Goal: Task Accomplishment & Management: Complete application form

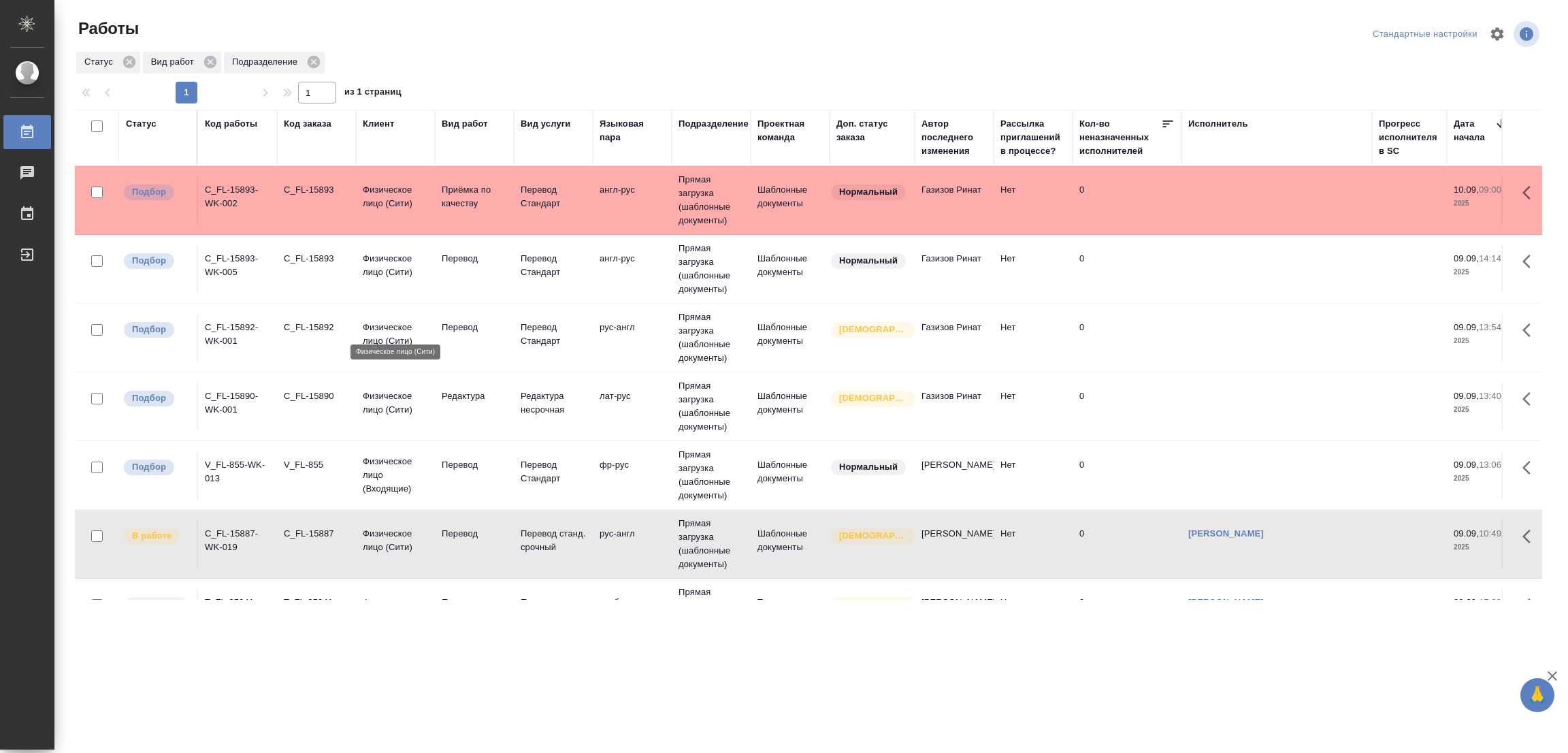
scroll to position [143, 0]
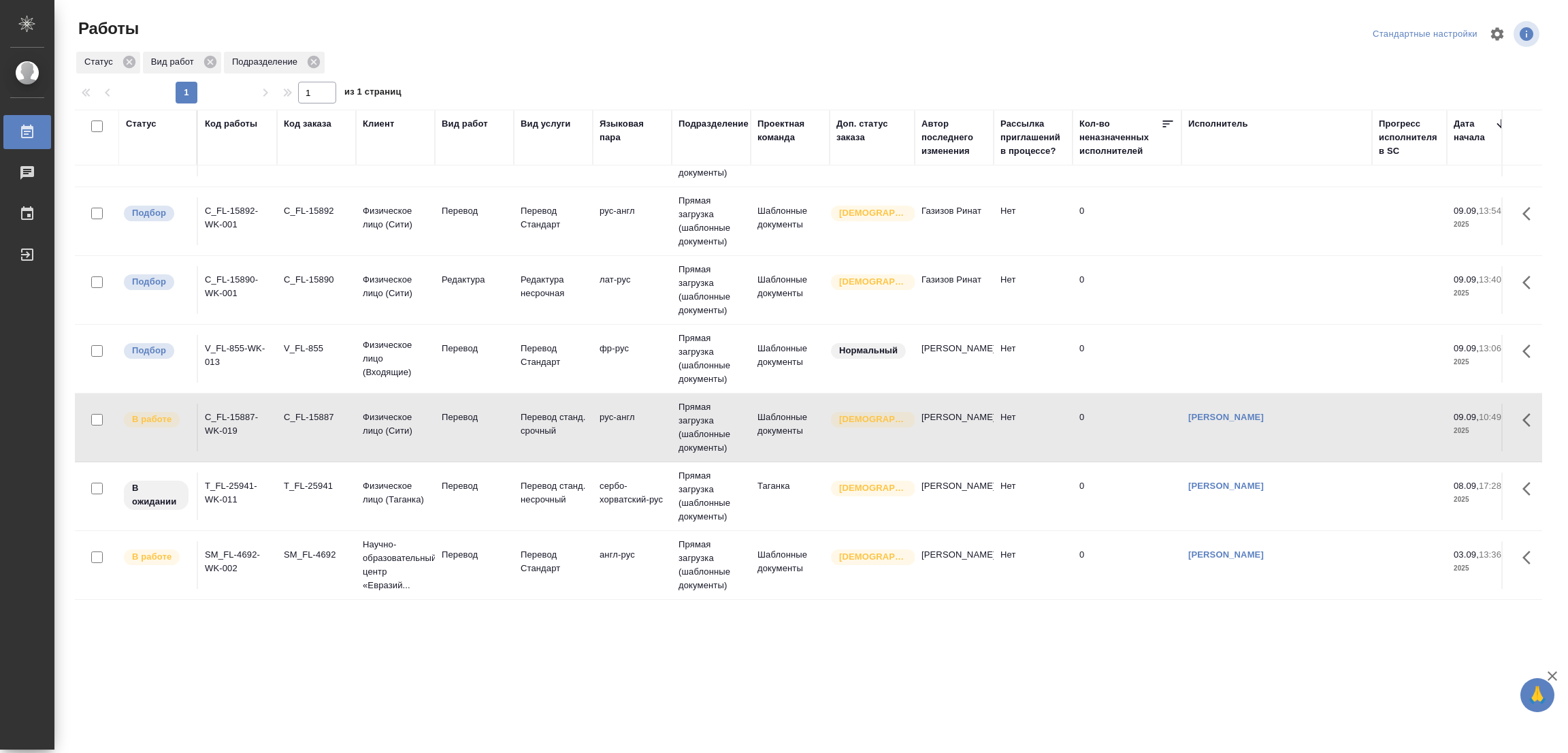
drag, startPoint x: 488, startPoint y: 521, endPoint x: 458, endPoint y: 544, distance: 37.8
click at [484, 541] on td "Перевод" at bounding box center [475, 565] width 79 height 48
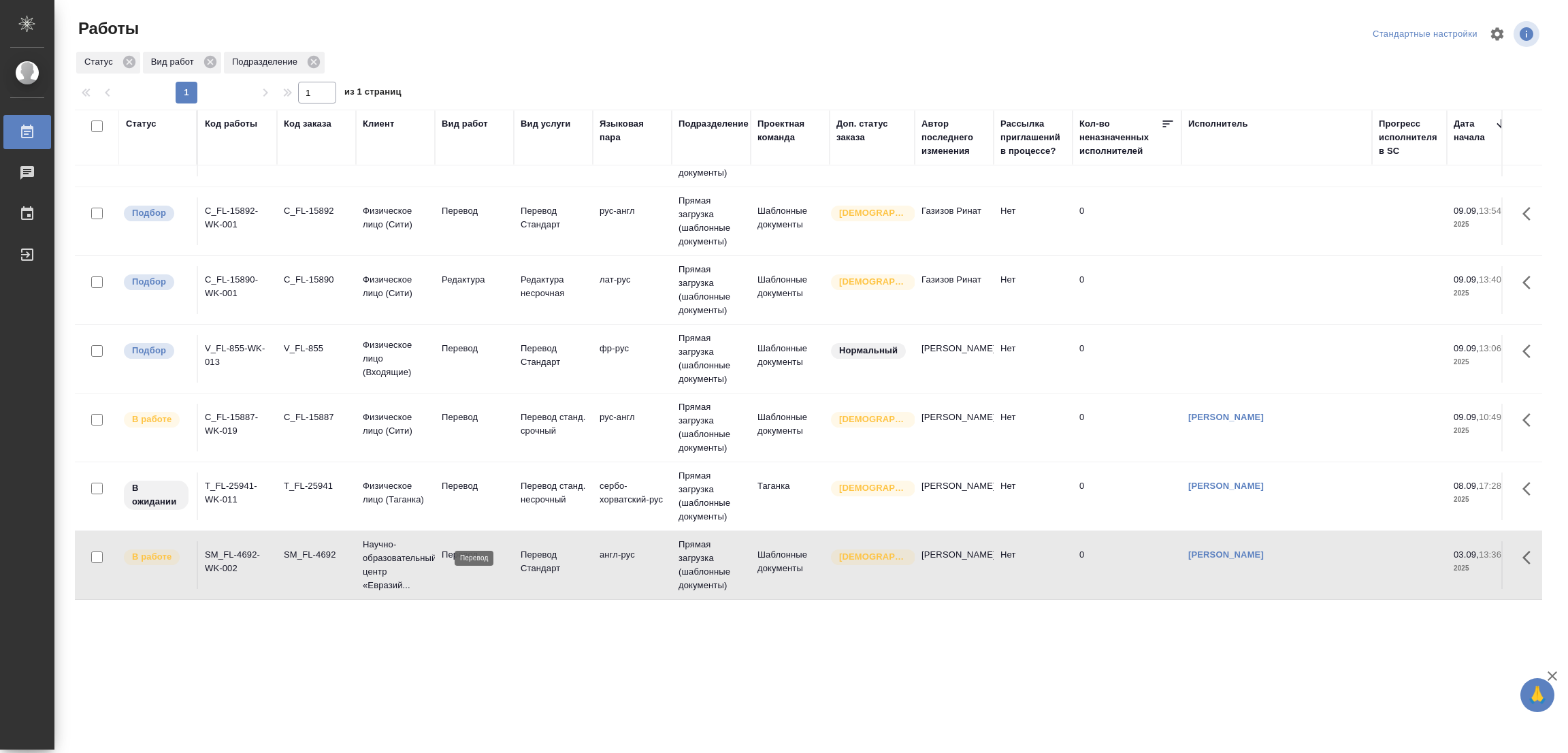
click at [466, 548] on p "Перевод" at bounding box center [475, 555] width 65 height 14
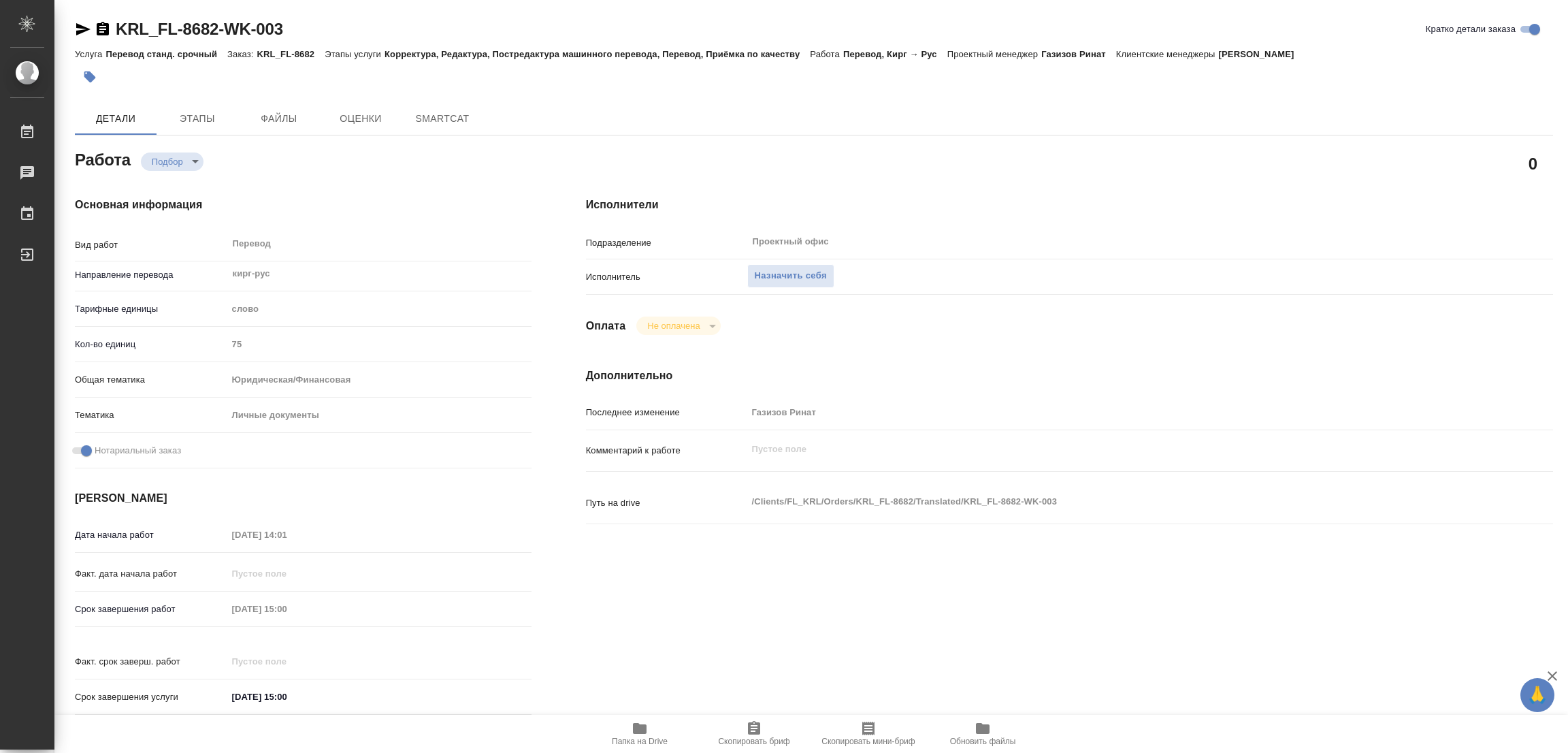
type textarea "x"
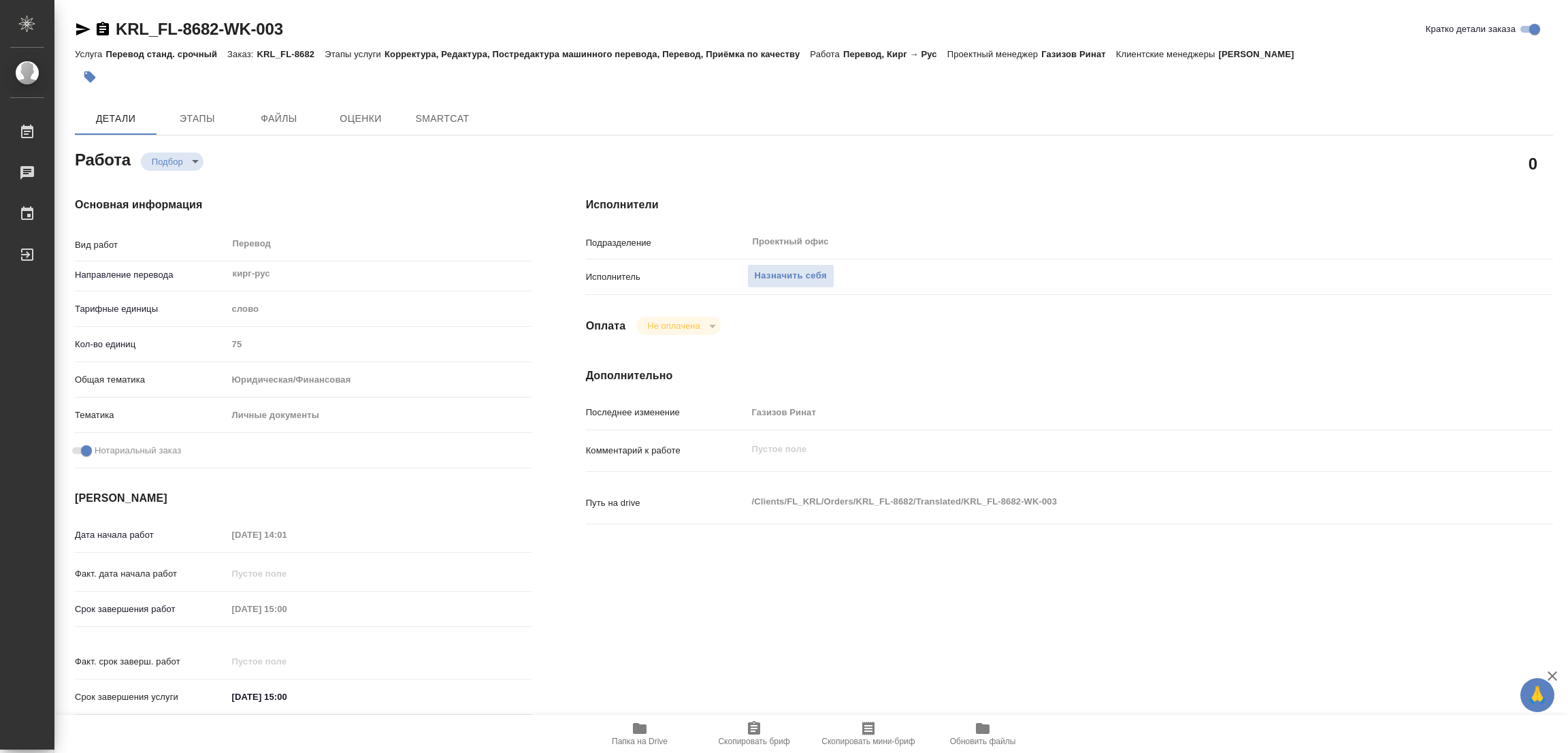
type textarea "x"
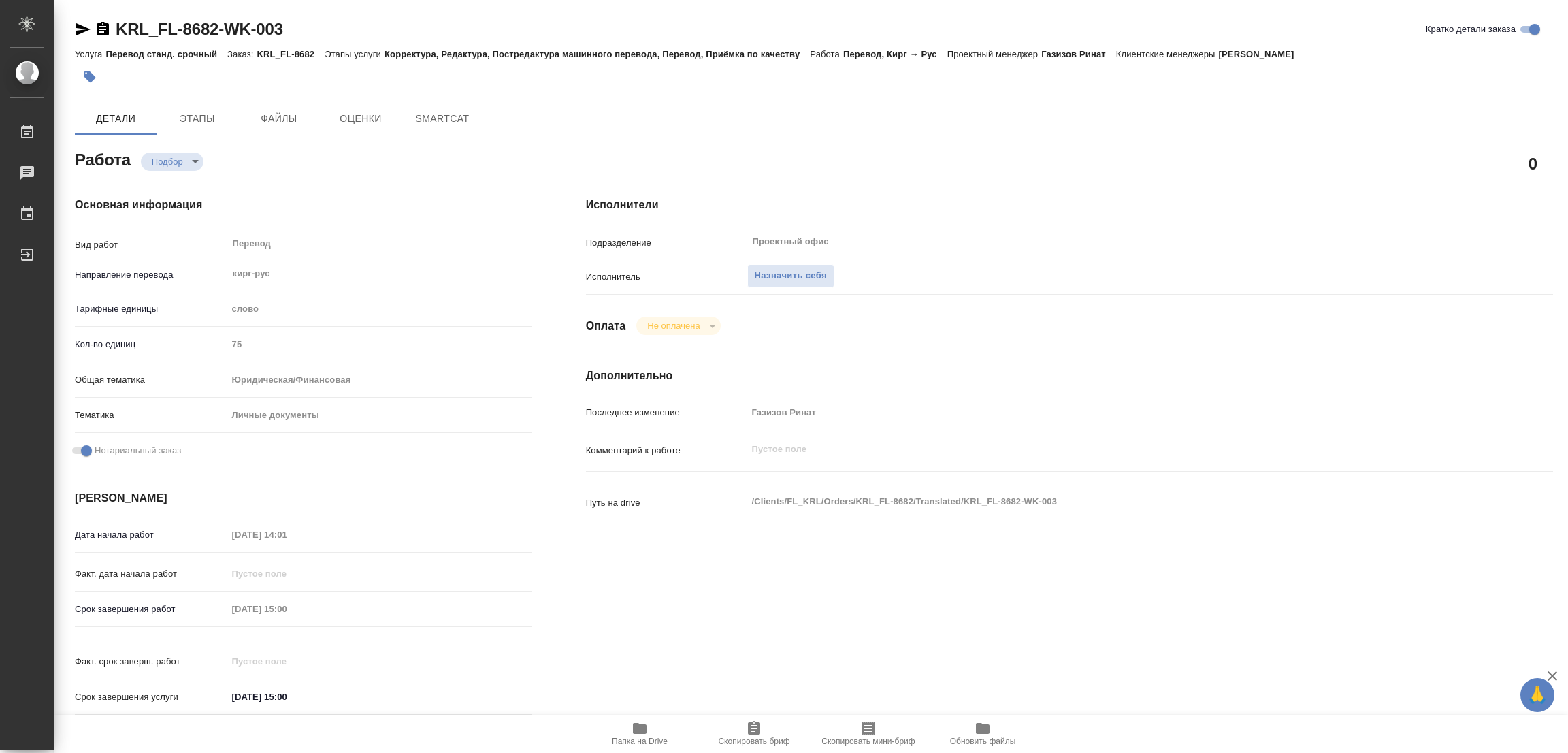
type textarea "x"
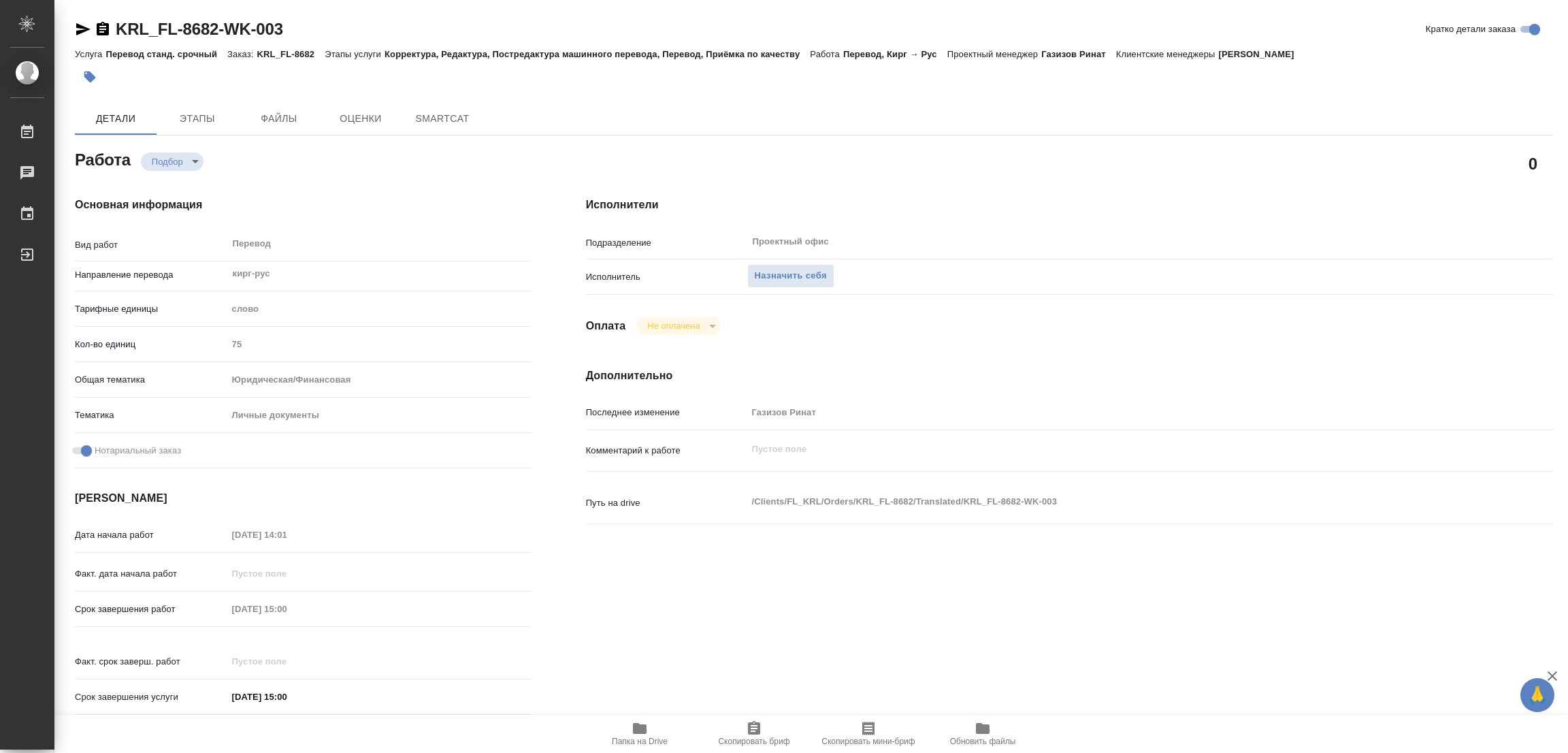
type textarea "x"
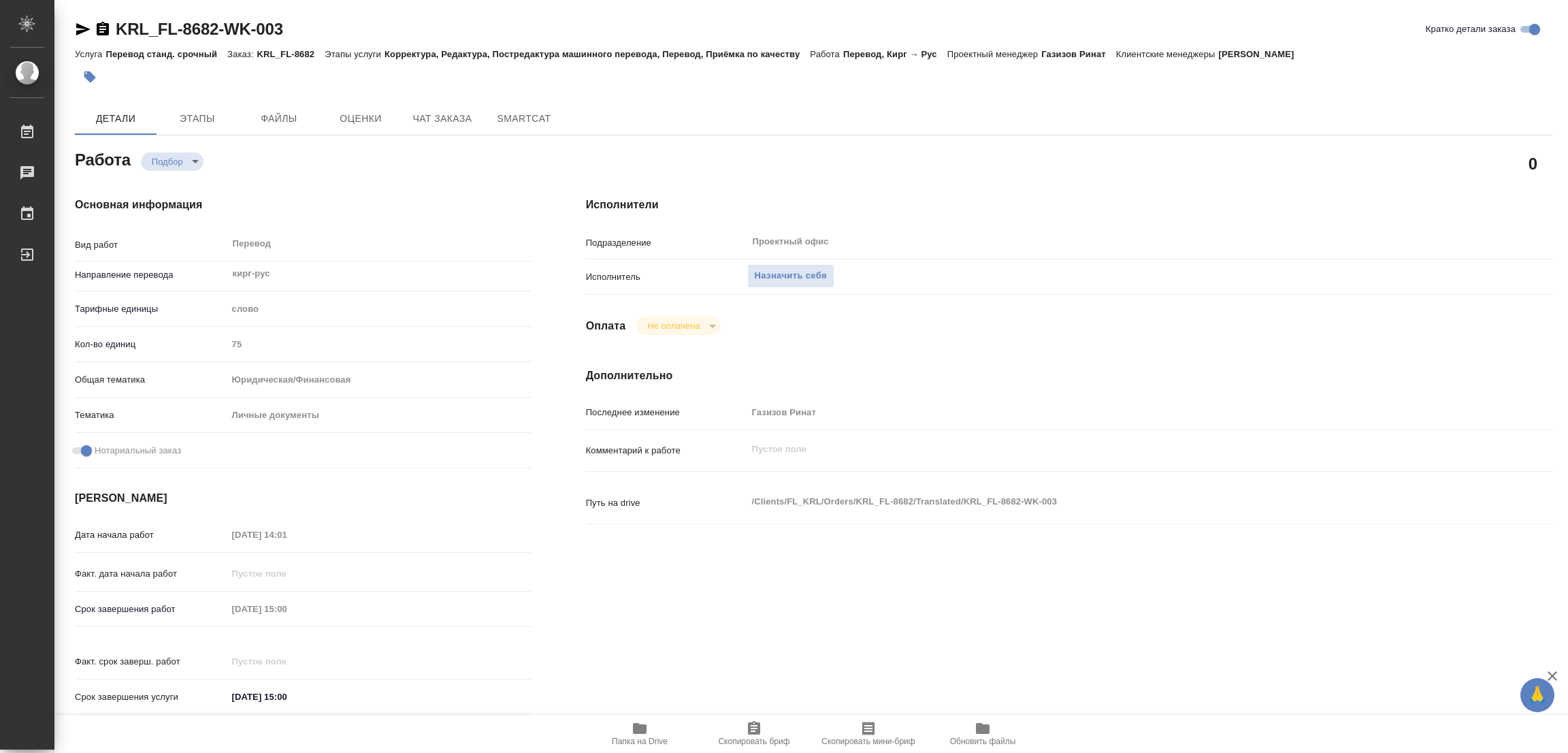
type textarea "x"
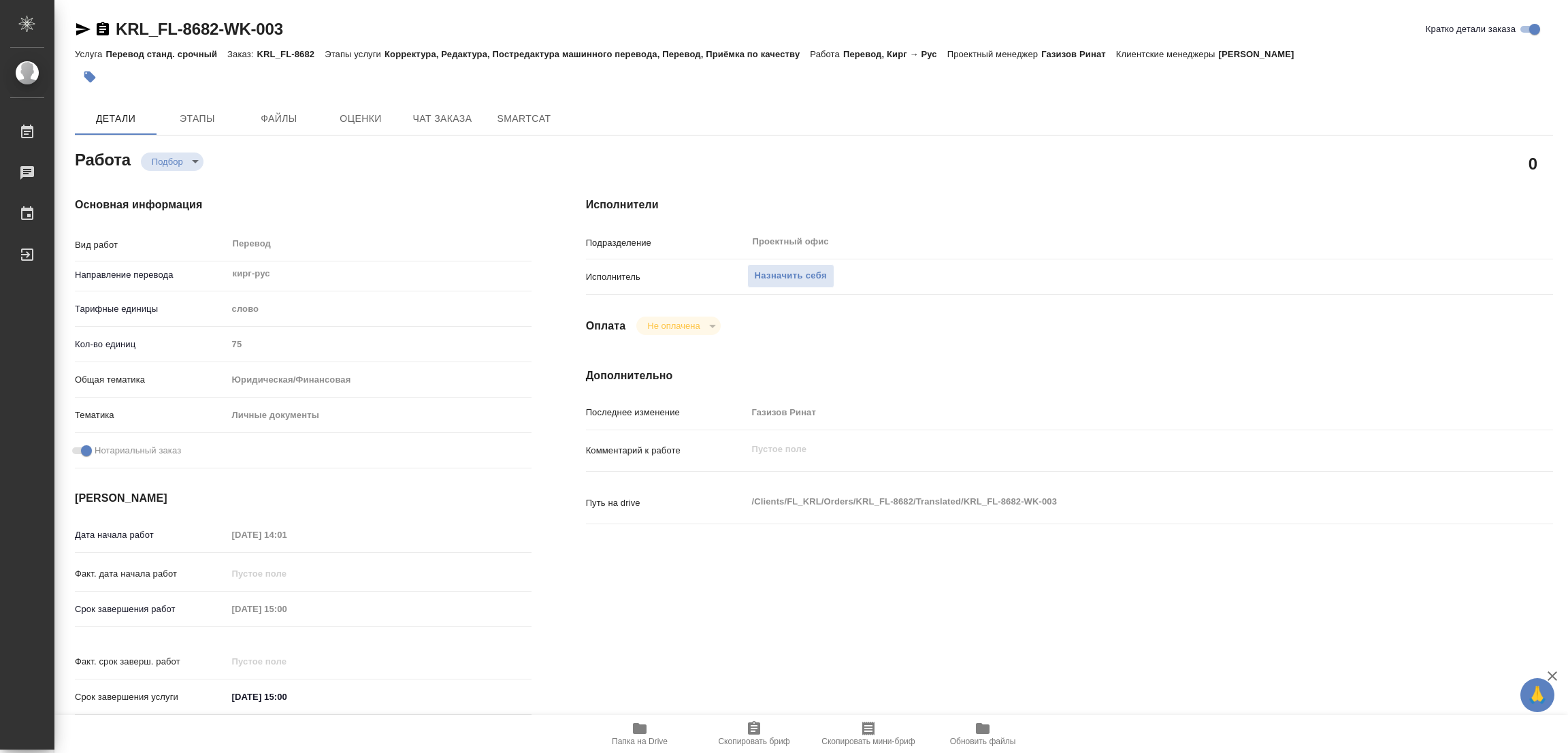
type textarea "x"
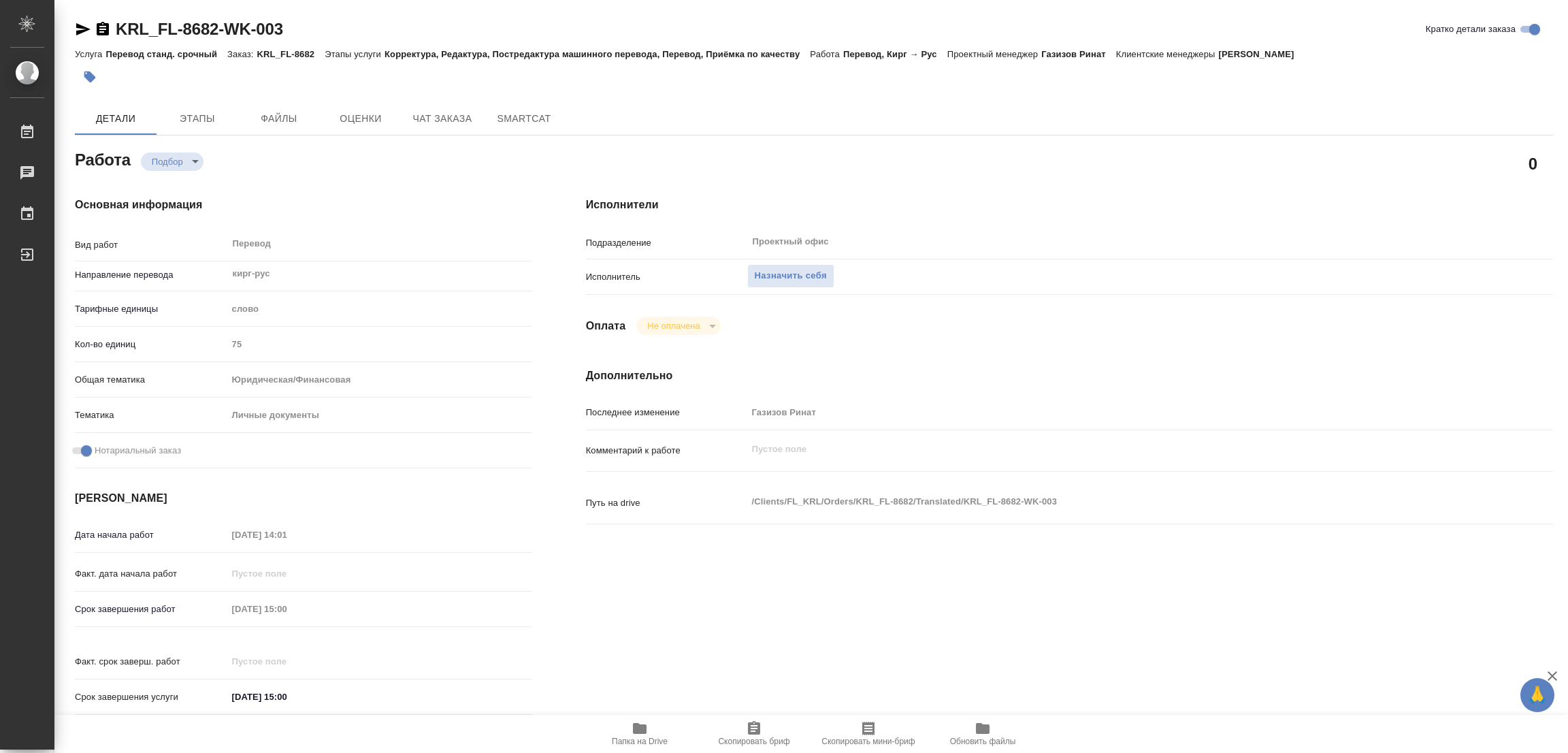
click at [872, 684] on div "Исполнители Подразделение Проектный офис ​ Исполнитель Назначить себя Оплата Не…" at bounding box center [1069, 460] width 1021 height 582
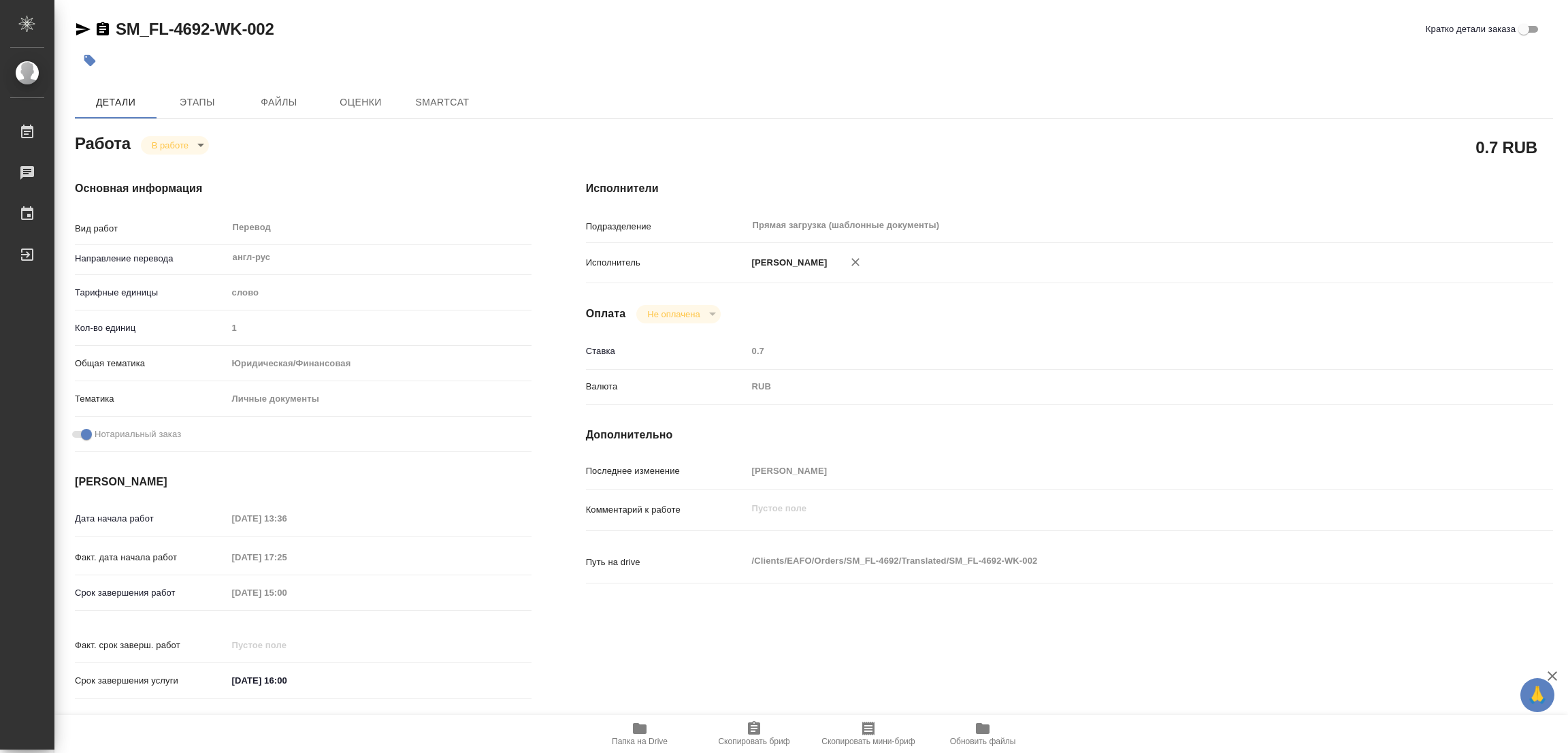
type textarea "x"
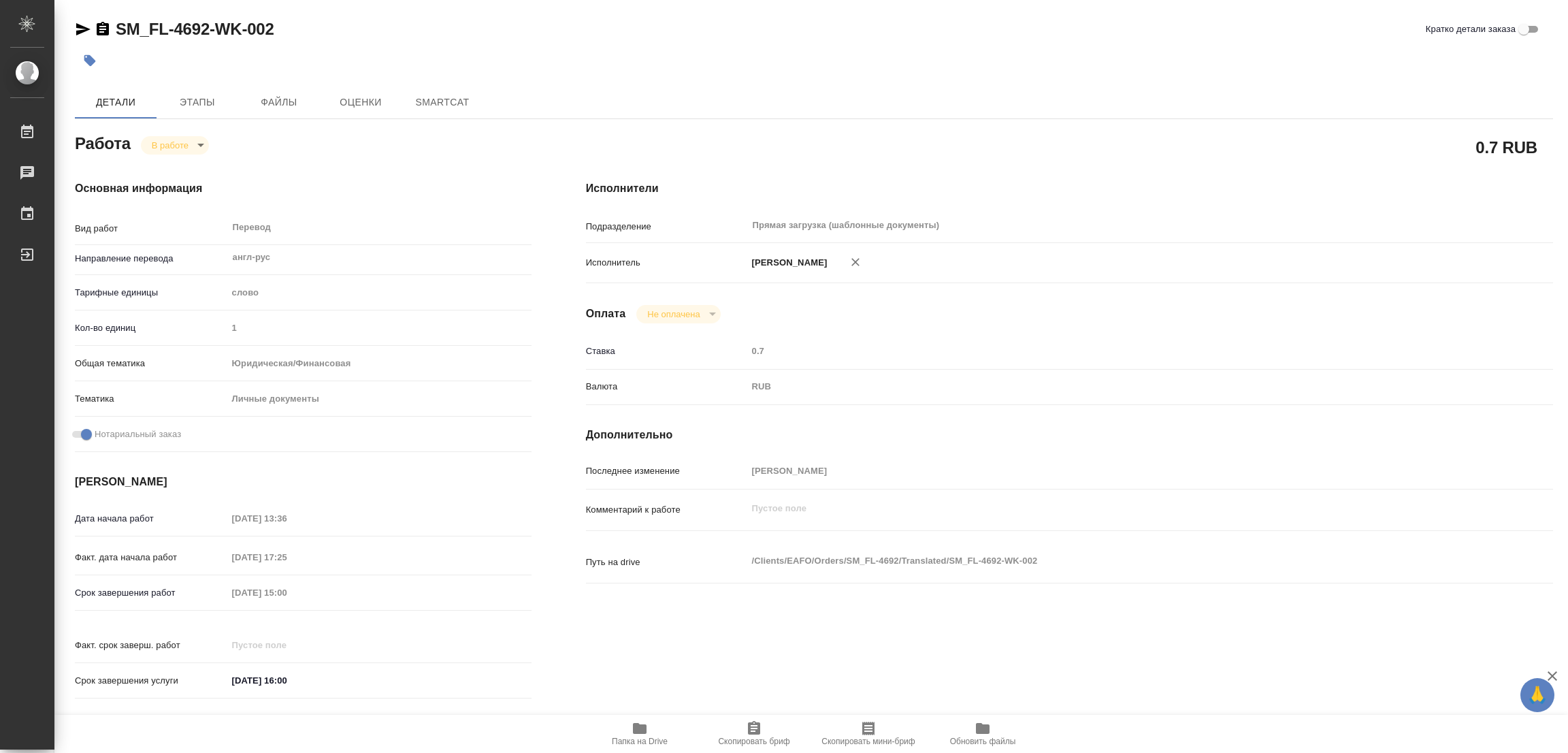
type textarea "x"
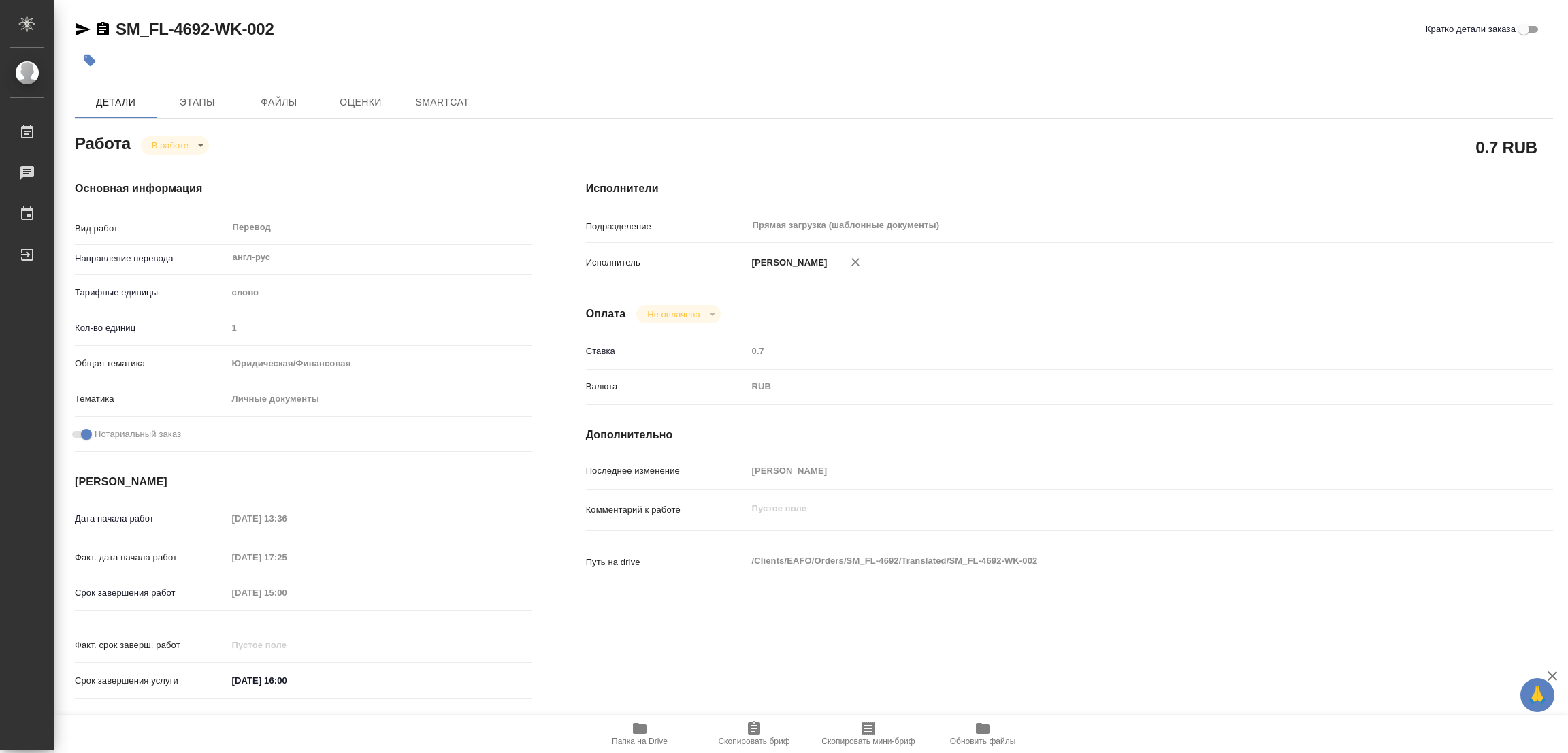
type textarea "x"
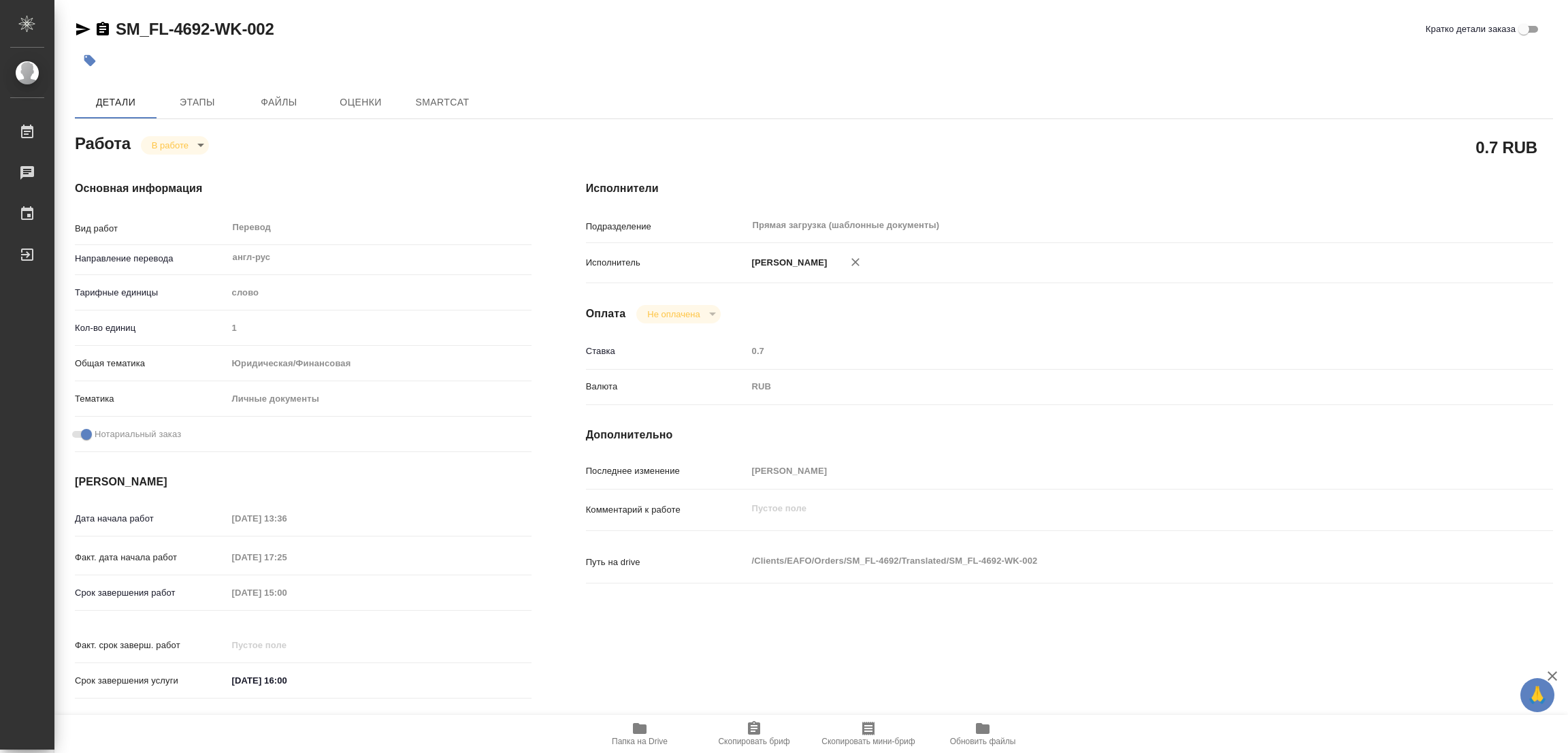
type textarea "x"
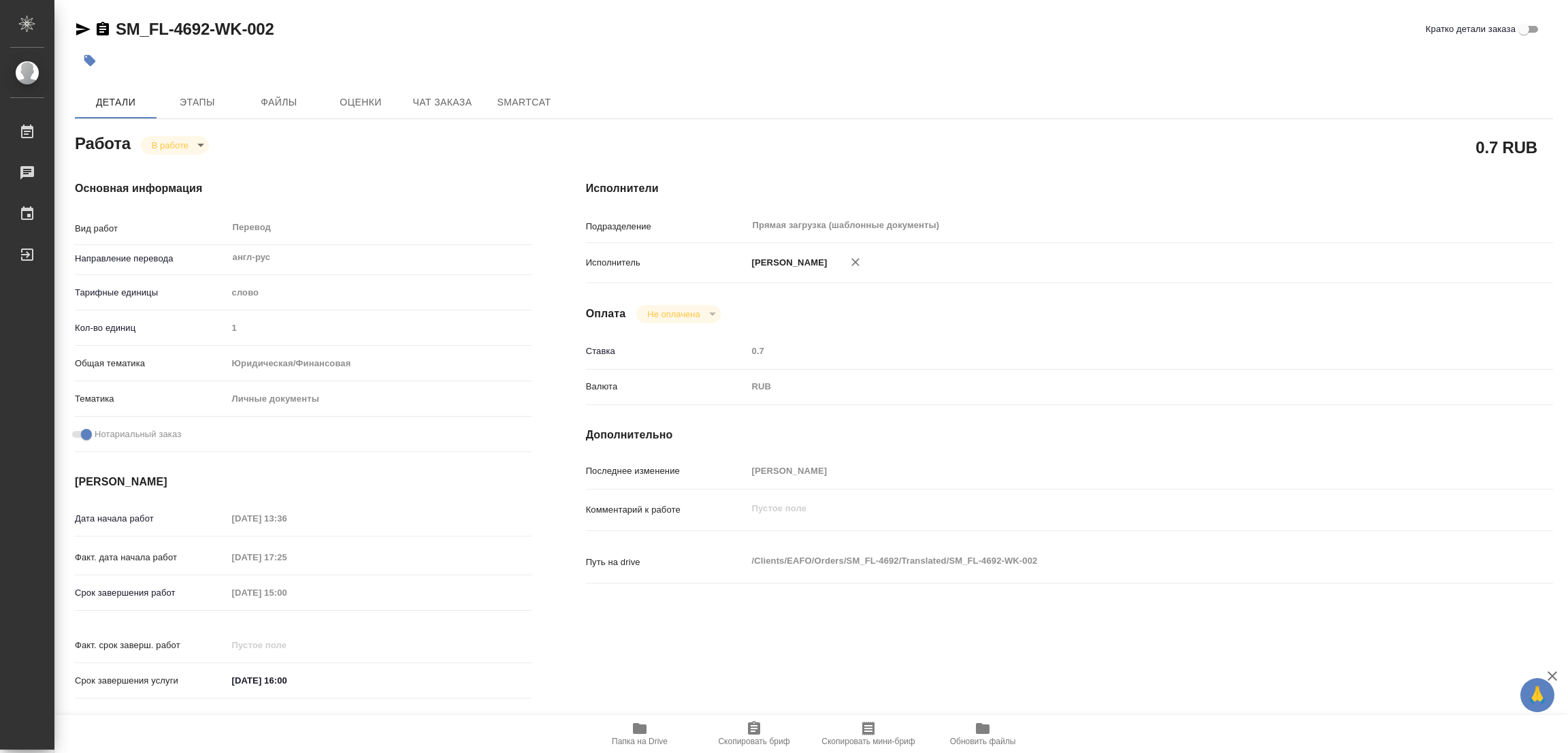
type textarea "x"
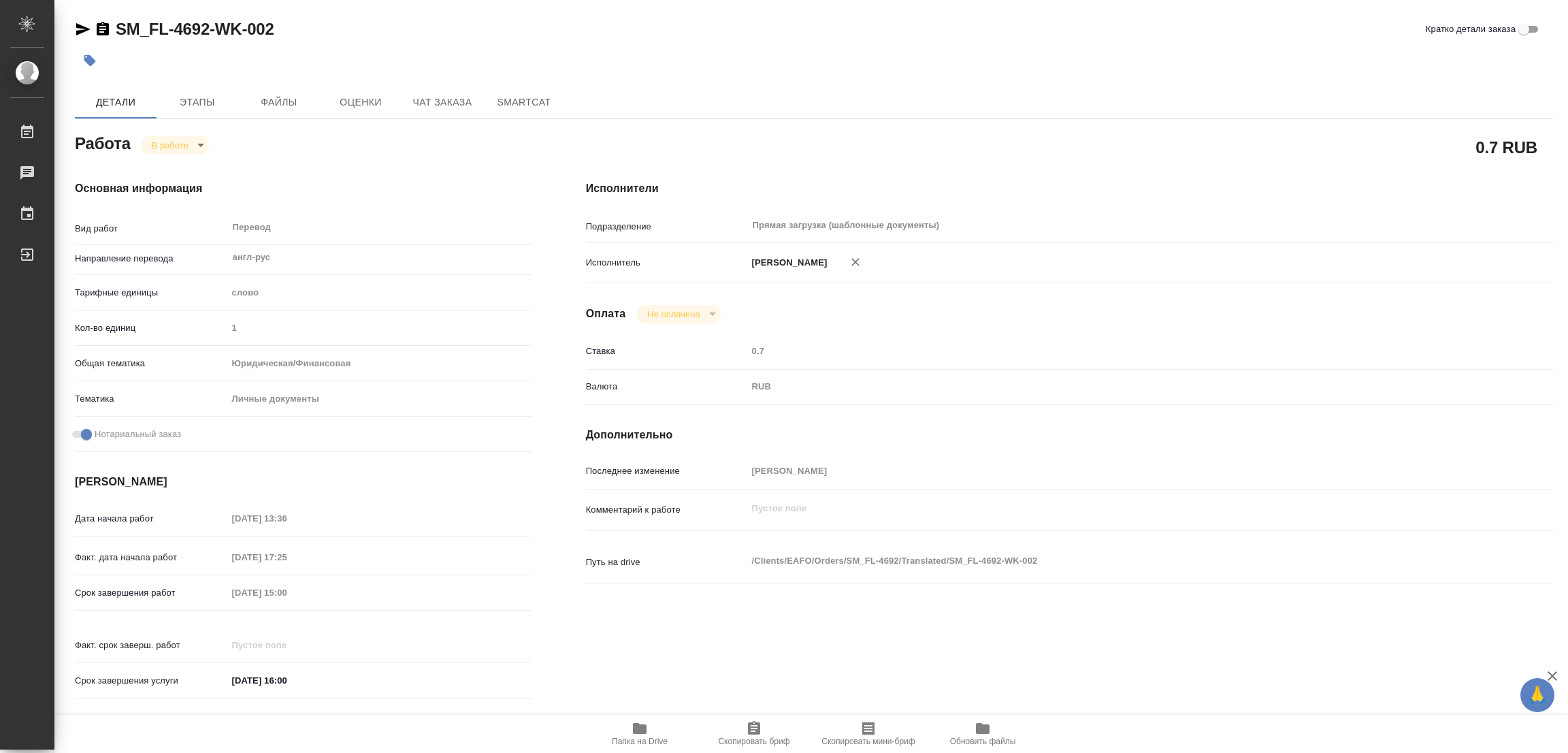
type textarea "x"
